Goal: Task Accomplishment & Management: Use online tool/utility

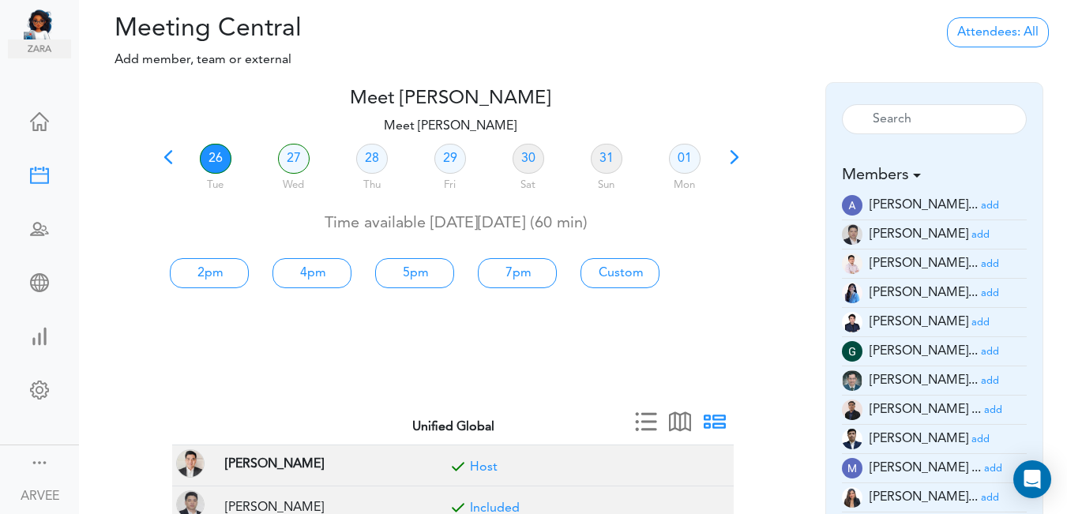
click at [179, 156] on div "26 Tue" at bounding box center [215, 169] width 78 height 57
click at [165, 154] on span at bounding box center [168, 163] width 22 height 22
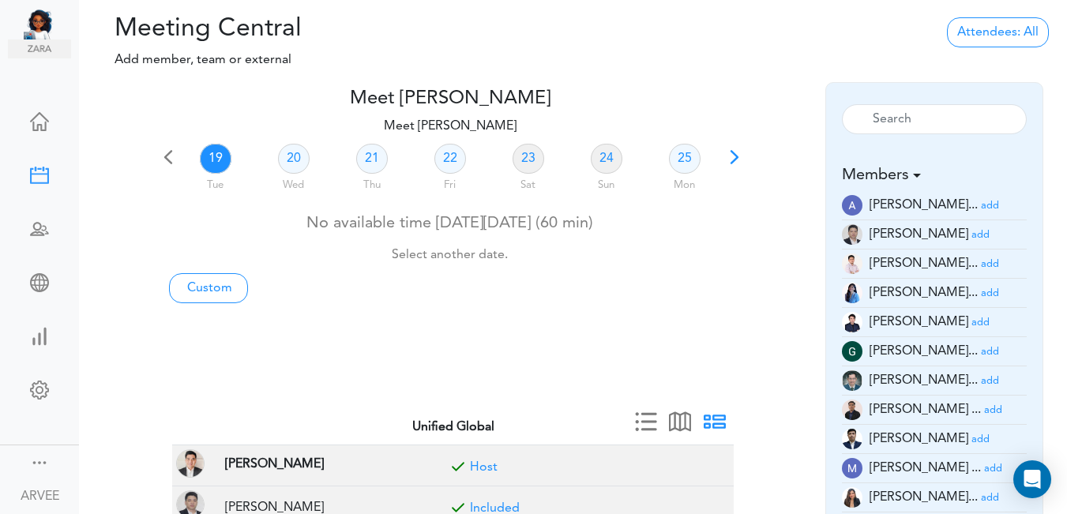
scroll to position [198, 0]
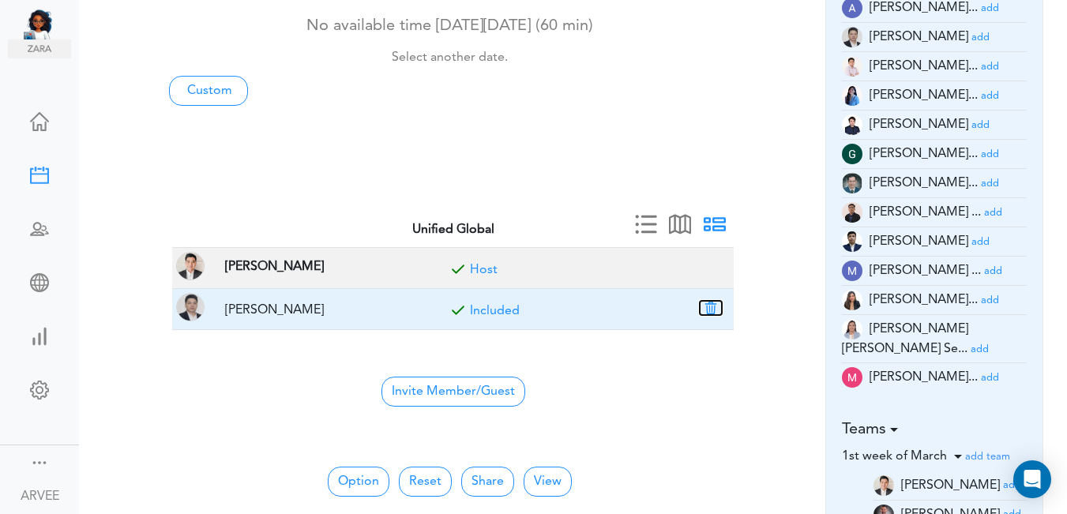
click at [709, 307] on button "button" at bounding box center [711, 308] width 22 height 14
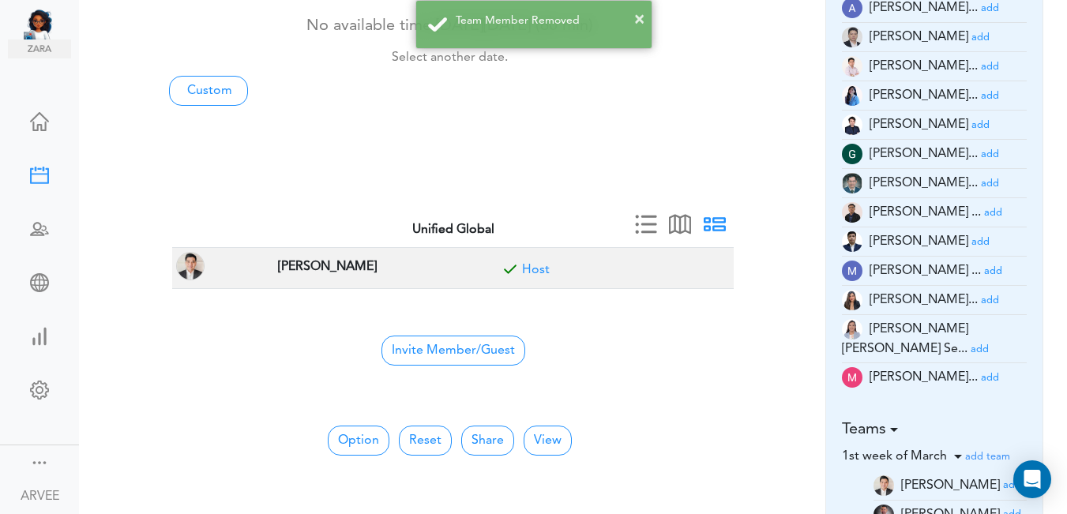
click at [981, 93] on small "add" at bounding box center [990, 96] width 18 height 10
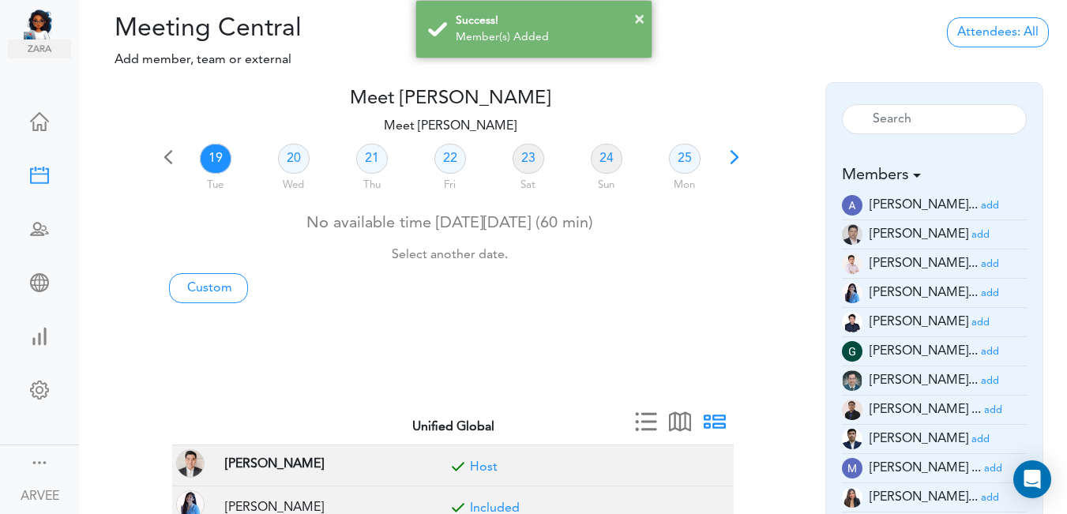
scroll to position [309, 0]
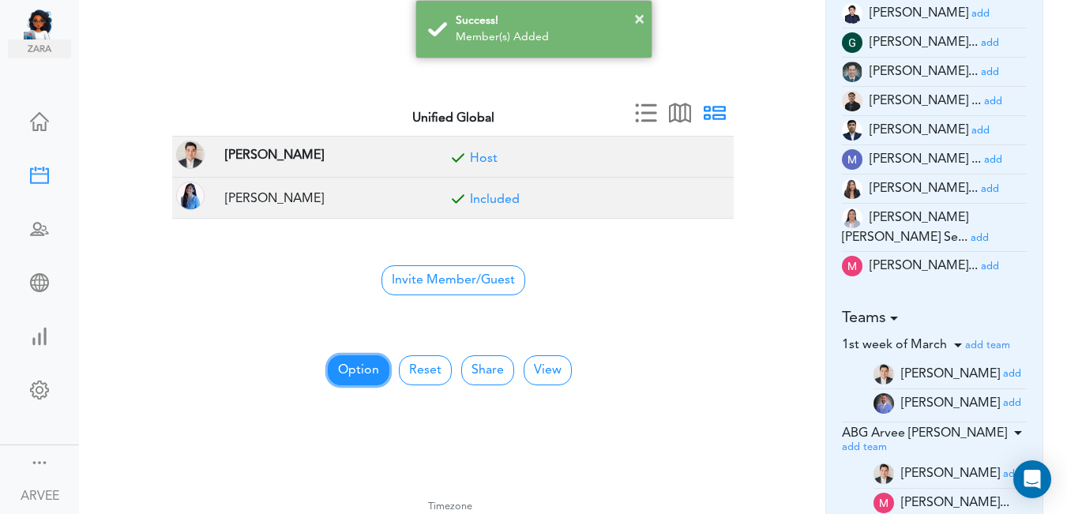
click at [360, 375] on button "Option" at bounding box center [359, 371] width 62 height 30
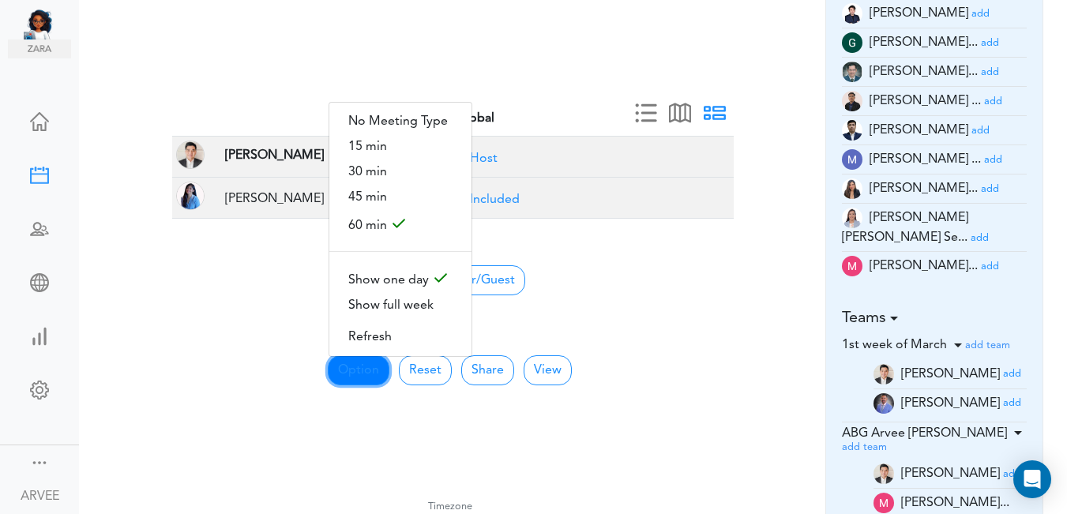
scroll to position [0, 0]
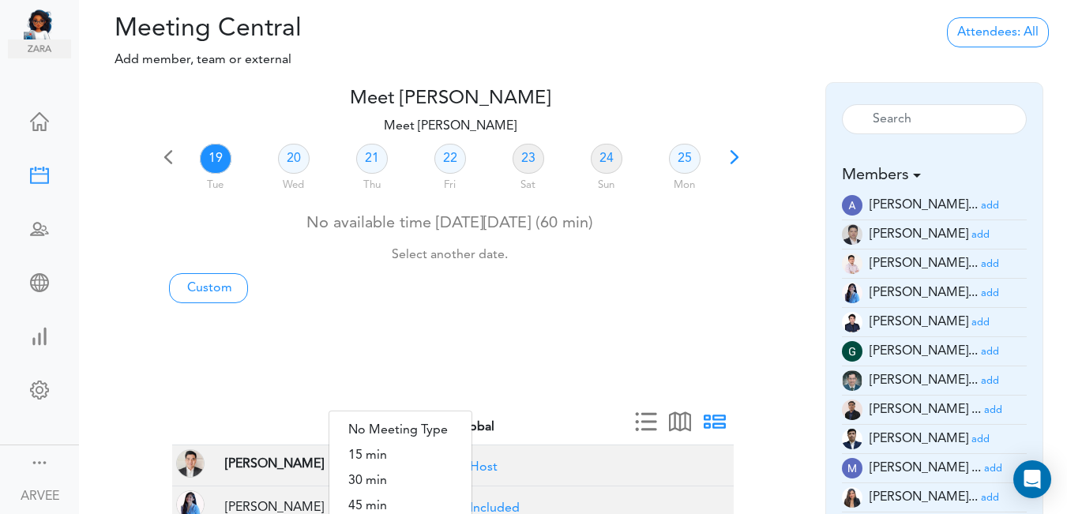
click at [1055, 32] on div "Attendees: All All Back to Back Anyone Anyone + Host" at bounding box center [902, 48] width 329 height 68
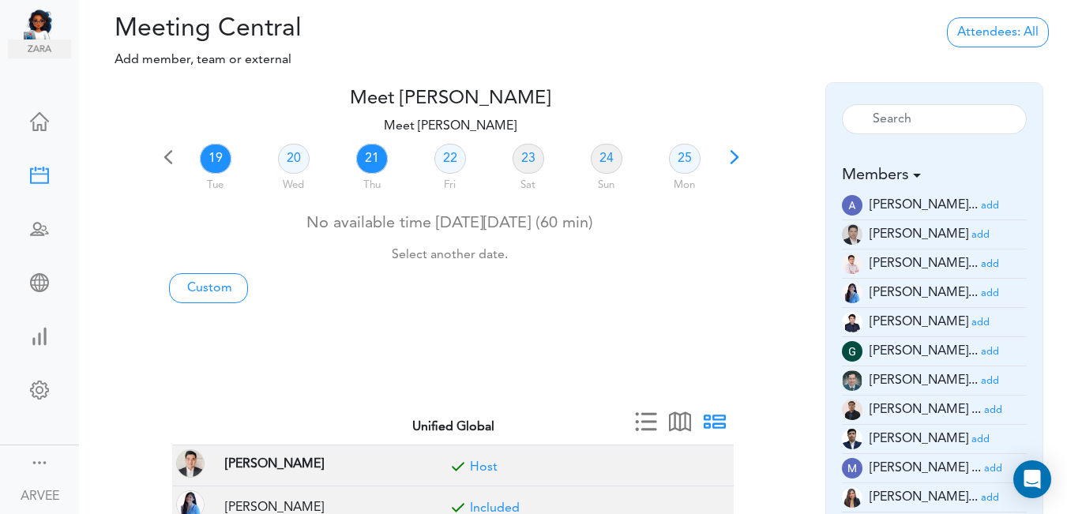
click at [365, 157] on link "21" at bounding box center [372, 159] width 32 height 30
click at [190, 287] on link "Custom" at bounding box center [208, 288] width 79 height 30
type input "Meet [PERSON_NAME]"
type input "[URL][DOMAIN_NAME][SECURITY_DATA]"
type input "[DATE]T19:00"
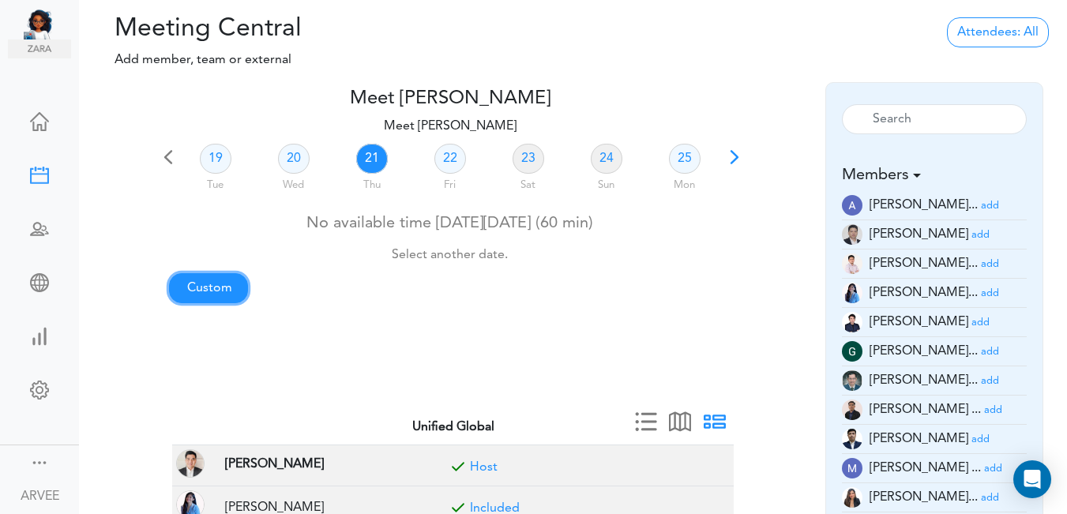
type input "[DATE]T19:30"
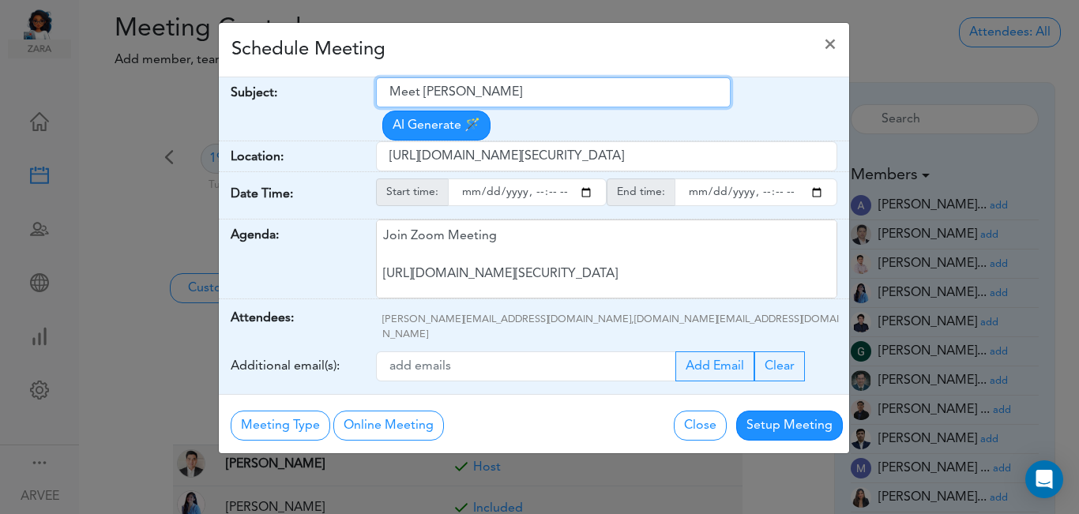
drag, startPoint x: 388, startPoint y: 92, endPoint x: 543, endPoint y: 74, distance: 155.9
click at [543, 74] on div "Schedule Meeting × Your Name: (required) [PERSON_NAME] Email: (required) [PERSO…" at bounding box center [534, 238] width 632 height 432
paste input "t Call] [PERSON_NAME] - Airbnb Investment Discussion"
type input "t Call] [PERSON_NAME] - Airbnb Investment Discussion"
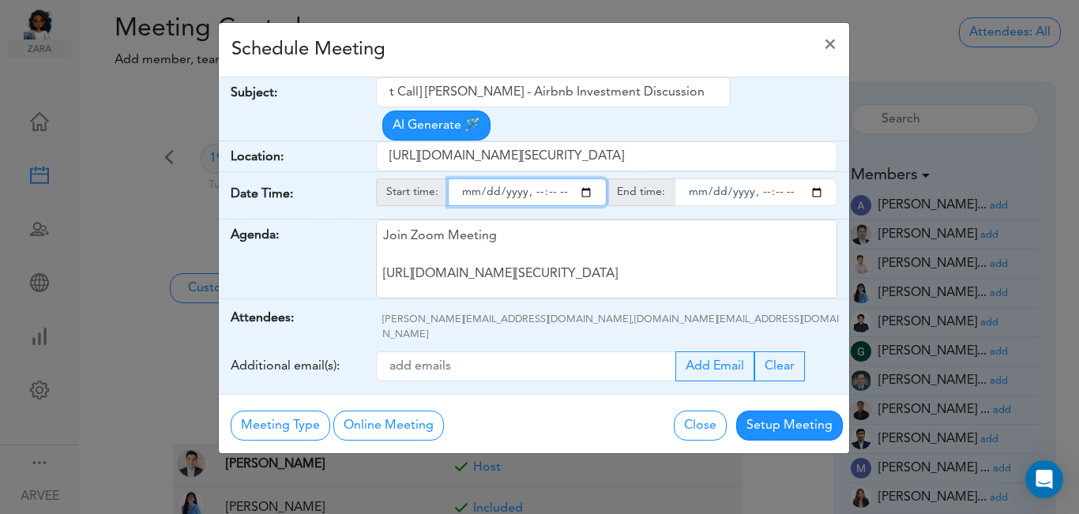
click at [587, 179] on input "starttime" at bounding box center [527, 193] width 159 height 28
click at [531, 179] on input "starttime" at bounding box center [527, 193] width 159 height 28
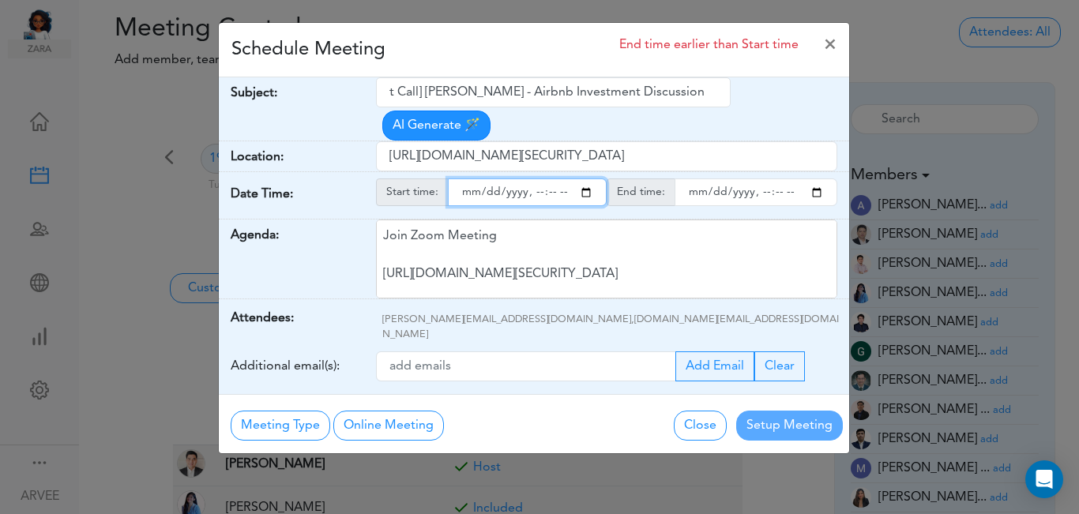
type input "[DATE]T14:00"
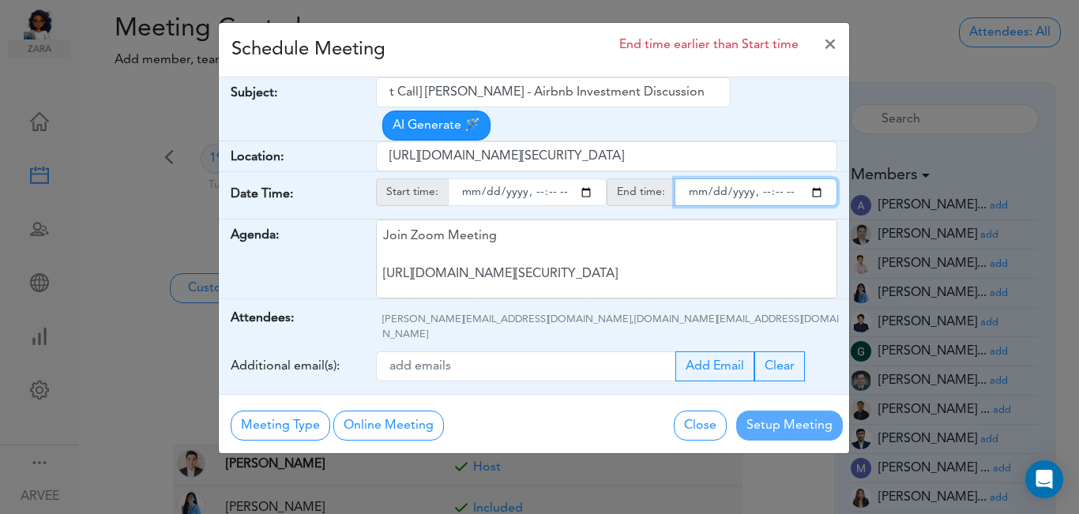
click at [814, 179] on input "endtime" at bounding box center [756, 193] width 163 height 28
click at [758, 179] on input "endtime" at bounding box center [756, 193] width 163 height 28
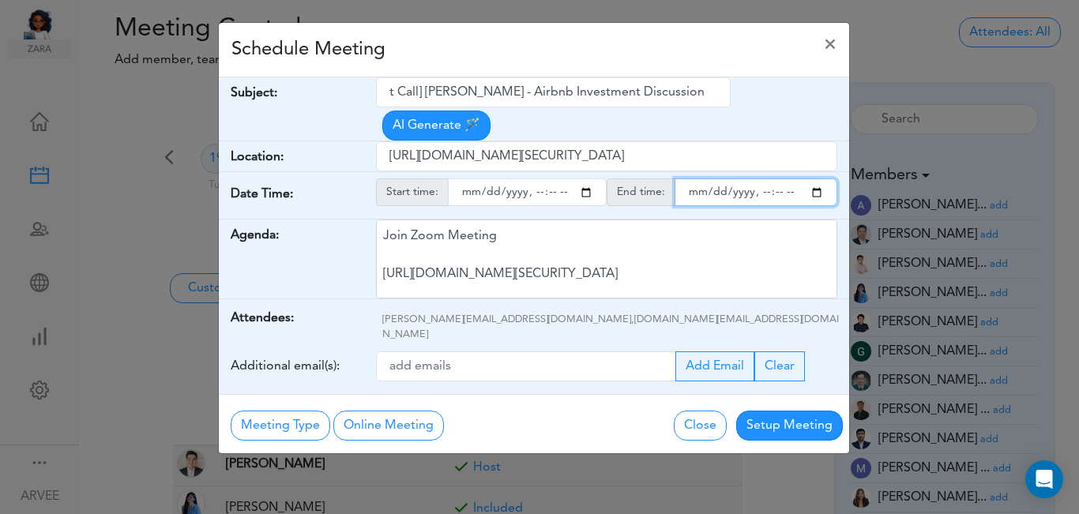
type input "[DATE]T15:00"
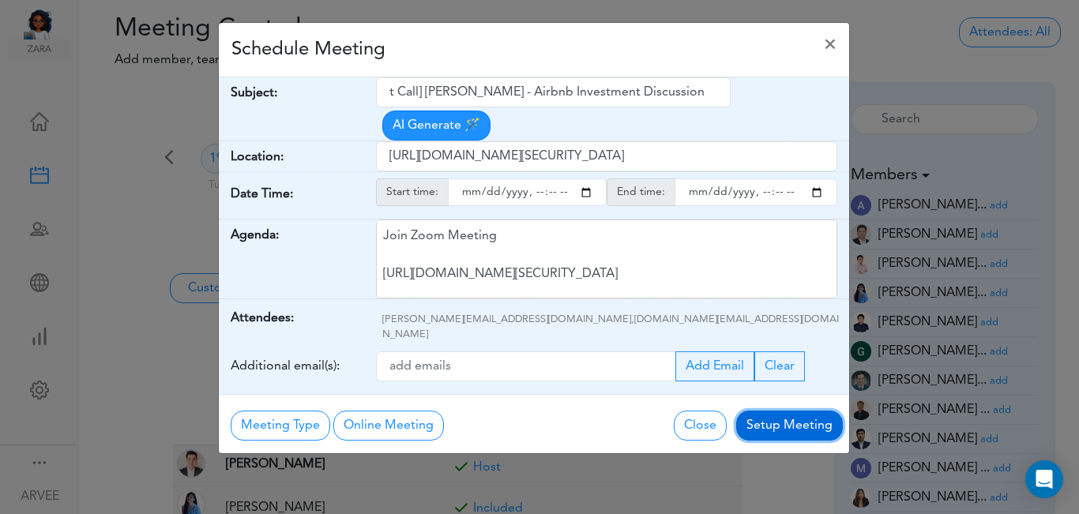
click at [776, 411] on button "Setup Meeting" at bounding box center [789, 426] width 107 height 30
